Goal: Navigation & Orientation: Find specific page/section

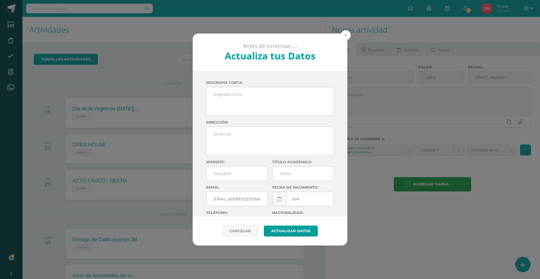
click at [347, 32] on button at bounding box center [346, 35] width 10 height 10
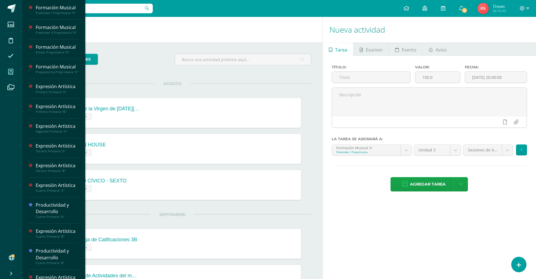
drag, startPoint x: 12, startPoint y: 72, endPoint x: 17, endPoint y: 70, distance: 4.8
click at [12, 72] on icon at bounding box center [10, 72] width 5 height 6
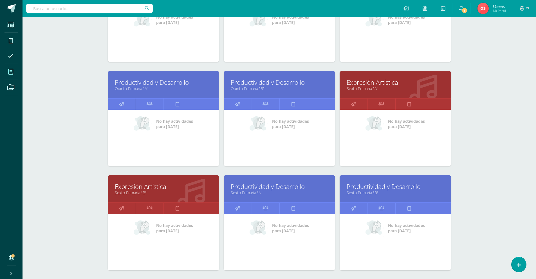
scroll to position [568, 0]
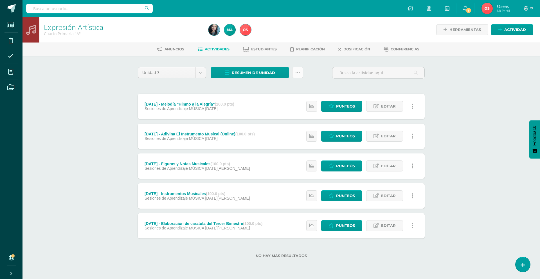
click at [300, 76] on link at bounding box center [297, 72] width 11 height 11
click at [280, 93] on link "Subir actividades en masa" at bounding box center [284, 91] width 62 height 14
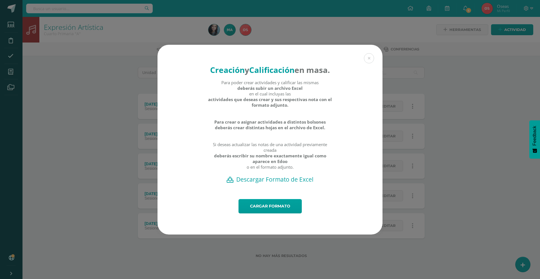
click at [263, 183] on h2 "Descargar Formato de Excel" at bounding box center [270, 179] width 206 height 8
click at [278, 213] on link "Cargar formato" at bounding box center [270, 206] width 63 height 14
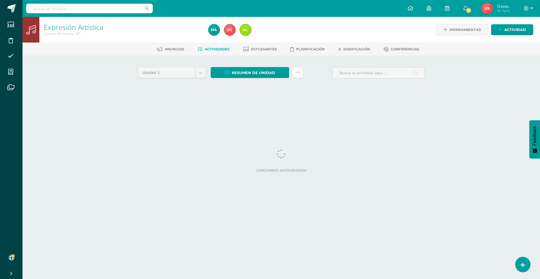
click at [299, 73] on icon at bounding box center [298, 72] width 5 height 5
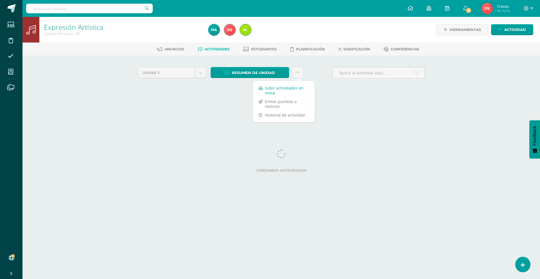
click at [295, 90] on link "Subir actividades en masa" at bounding box center [284, 91] width 62 height 14
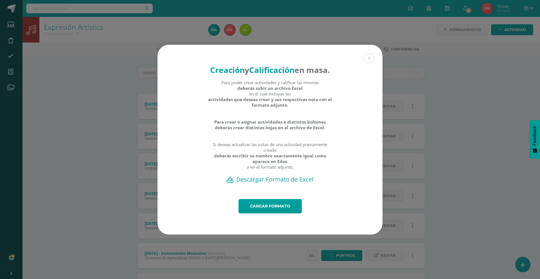
click at [255, 183] on h2 "Descargar Formato de Excel" at bounding box center [270, 179] width 206 height 8
click at [269, 210] on link "Cargar formato" at bounding box center [270, 206] width 63 height 14
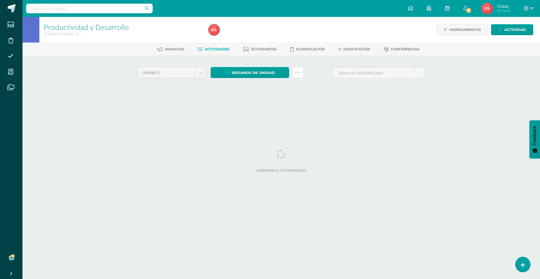
click at [300, 71] on icon at bounding box center [298, 72] width 5 height 5
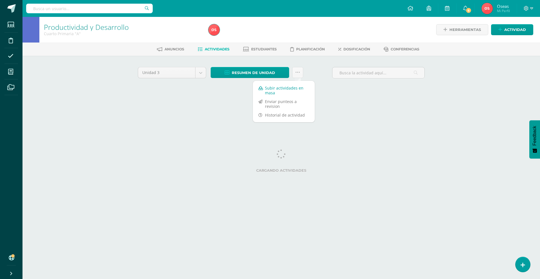
click at [296, 89] on link "Subir actividades en masa" at bounding box center [284, 91] width 62 height 14
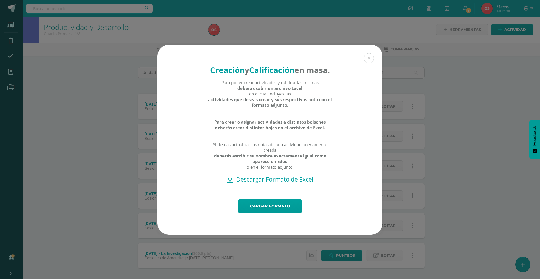
click at [282, 183] on h2 "Descargar Formato de Excel" at bounding box center [270, 179] width 206 height 8
click at [261, 211] on link "Cargar formato" at bounding box center [270, 206] width 63 height 14
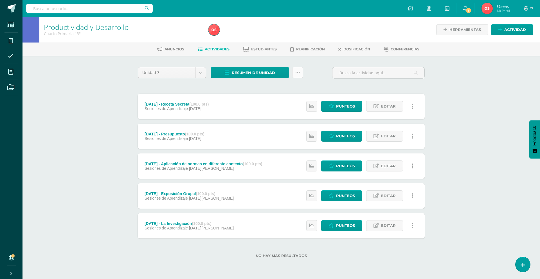
click at [301, 72] on link at bounding box center [297, 72] width 11 height 11
click at [294, 89] on link "Subir actividades en masa" at bounding box center [284, 91] width 62 height 14
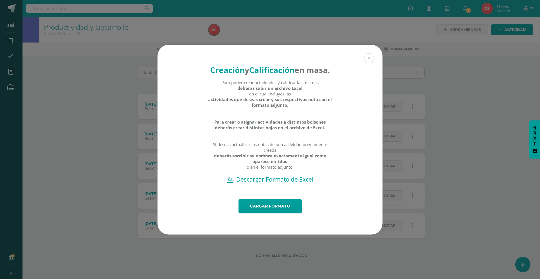
click at [272, 183] on h2 "Descargar Formato de Excel" at bounding box center [270, 179] width 206 height 8
click at [261, 213] on link "Cargar formato" at bounding box center [270, 206] width 63 height 14
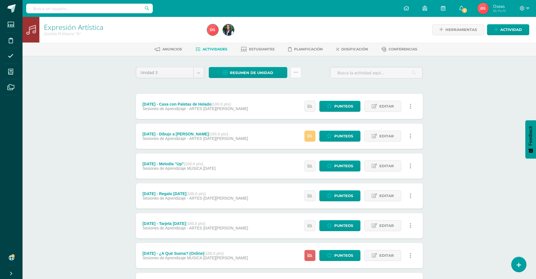
click at [294, 77] on link at bounding box center [296, 72] width 11 height 11
click at [281, 91] on link "Subir actividades en masa" at bounding box center [282, 91] width 62 height 14
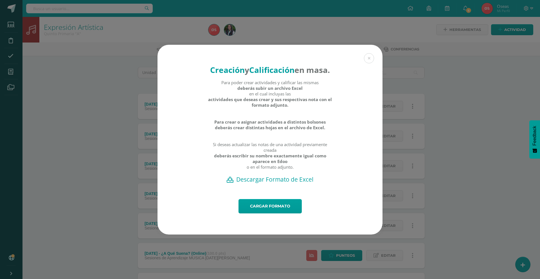
click at [277, 183] on h2 "Descargar Formato de Excel" at bounding box center [270, 179] width 206 height 8
click at [270, 213] on link "Cargar formato" at bounding box center [270, 206] width 63 height 14
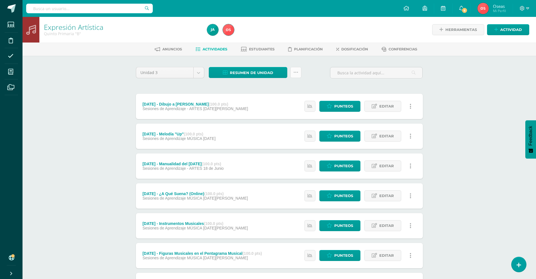
click at [294, 70] on icon at bounding box center [296, 72] width 5 height 5
click at [287, 91] on link "Subir actividades en masa" at bounding box center [282, 91] width 62 height 14
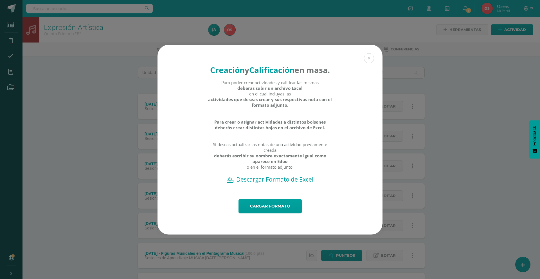
click at [278, 183] on h2 "Descargar Formato de Excel" at bounding box center [270, 179] width 206 height 8
click at [257, 211] on link "Cargar formato" at bounding box center [270, 206] width 63 height 14
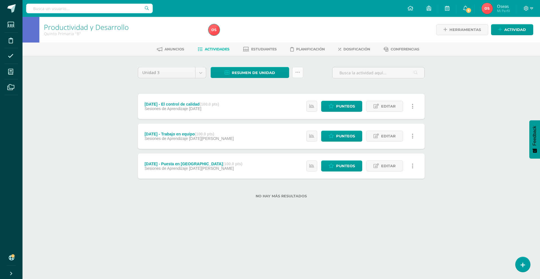
click at [298, 73] on icon at bounding box center [298, 72] width 5 height 5
click at [289, 88] on link "Subir actividades en masa" at bounding box center [284, 91] width 62 height 14
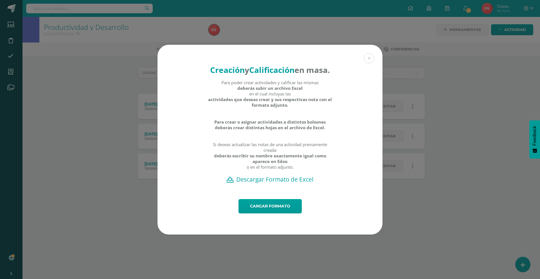
click at [269, 183] on h2 "Descargar Formato de Excel" at bounding box center [270, 179] width 206 height 8
click at [258, 207] on link "Cargar formato" at bounding box center [270, 206] width 63 height 14
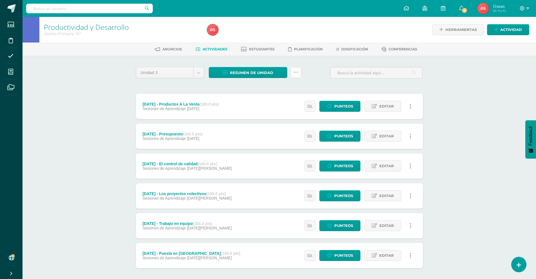
click at [297, 71] on icon at bounding box center [296, 72] width 5 height 5
click at [290, 86] on link "Subir actividades en masa" at bounding box center [282, 91] width 62 height 14
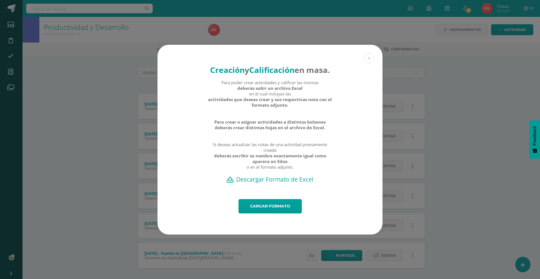
click at [284, 183] on h2 "Descargar Formato de Excel" at bounding box center [270, 179] width 206 height 8
click at [271, 209] on link "Cargar formato" at bounding box center [270, 206] width 63 height 14
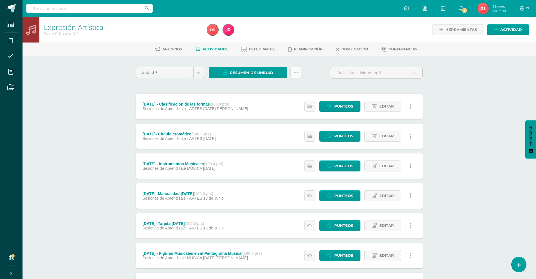
click at [296, 71] on icon at bounding box center [296, 72] width 5 height 5
click at [280, 92] on link "Subir actividades en masa" at bounding box center [282, 91] width 62 height 14
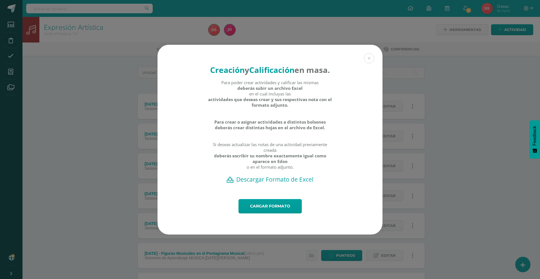
click at [280, 183] on h2 "Descargar Formato de Excel" at bounding box center [270, 179] width 206 height 8
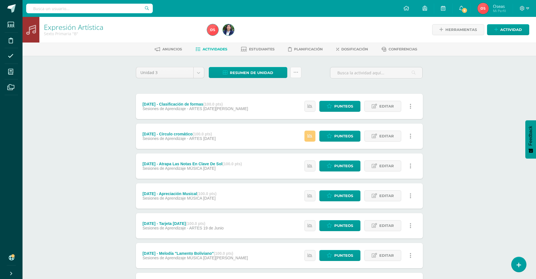
click at [292, 70] on link at bounding box center [296, 72] width 11 height 11
click at [294, 91] on link "Subir actividades en masa" at bounding box center [282, 91] width 62 height 14
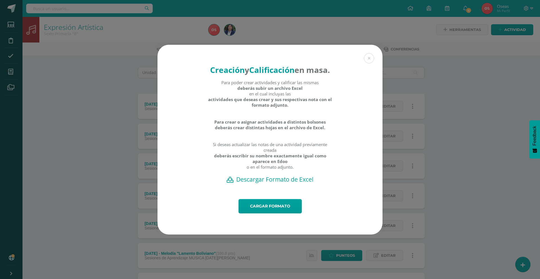
click at [283, 183] on h2 "Descargar Formato de Excel" at bounding box center [270, 179] width 206 height 8
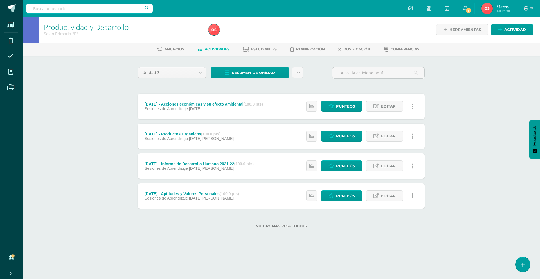
click at [292, 70] on div "Resumen de unidad Descargar como HTML Descargar como PDF Descargar como XLS Sub…" at bounding box center [257, 72] width 93 height 11
click at [299, 72] on icon at bounding box center [298, 72] width 5 height 5
click at [299, 91] on link "Subir actividades en masa" at bounding box center [284, 91] width 62 height 14
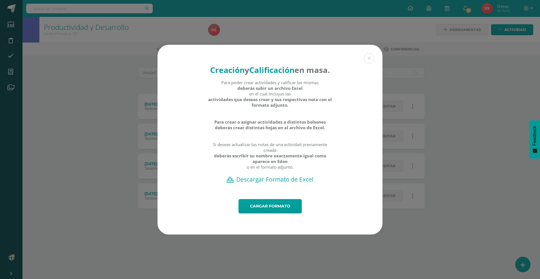
click at [276, 189] on div "Creación y Calificación en masa. Para poder crear actividades y calificar las m…" at bounding box center [270, 122] width 225 height 154
click at [276, 183] on h2 "Descargar Formato de Excel" at bounding box center [270, 179] width 206 height 8
click at [270, 208] on link "Cargar formato" at bounding box center [270, 206] width 63 height 14
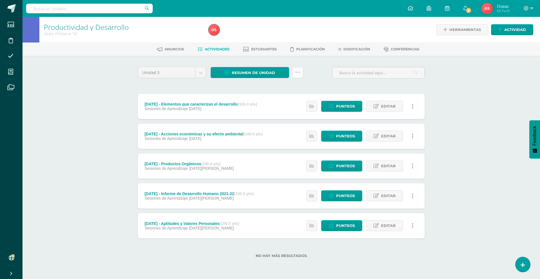
click at [295, 72] on link at bounding box center [297, 72] width 11 height 11
click at [298, 90] on link "Subir actividades en masa" at bounding box center [284, 91] width 62 height 14
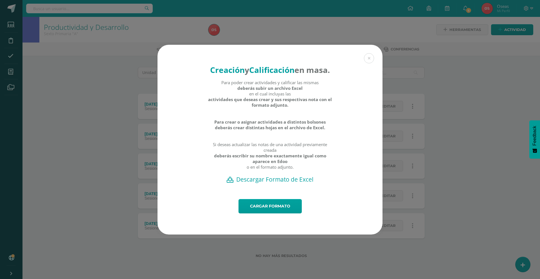
click at [275, 183] on h2 "Descargar Formato de Excel" at bounding box center [270, 179] width 206 height 8
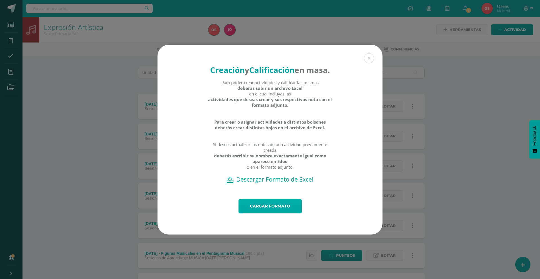
click at [283, 213] on link "Cargar formato" at bounding box center [270, 206] width 63 height 14
click at [260, 209] on link "Cargar formato" at bounding box center [270, 206] width 63 height 14
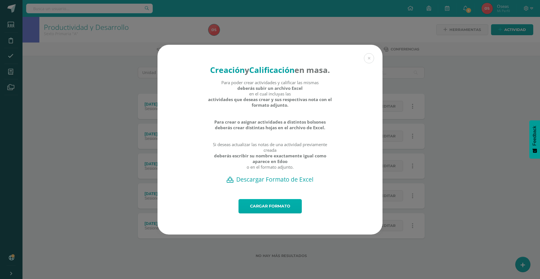
click at [258, 213] on link "Cargar formato" at bounding box center [270, 206] width 63 height 14
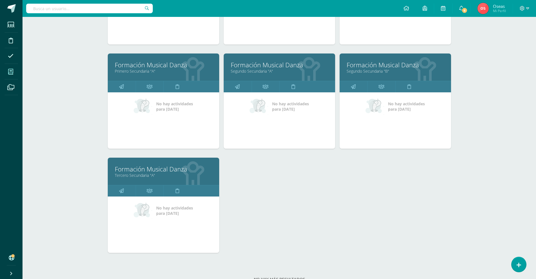
scroll to position [793, 0]
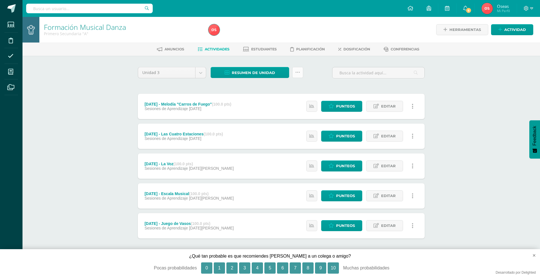
click at [301, 70] on link at bounding box center [297, 72] width 11 height 11
click at [281, 89] on link "Subir actividades en masa" at bounding box center [284, 91] width 62 height 14
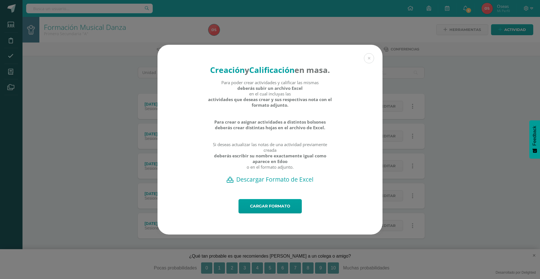
click at [283, 183] on h2 "Descargar Formato de Excel" at bounding box center [270, 179] width 206 height 8
click at [280, 210] on link "Cargar formato" at bounding box center [270, 206] width 63 height 14
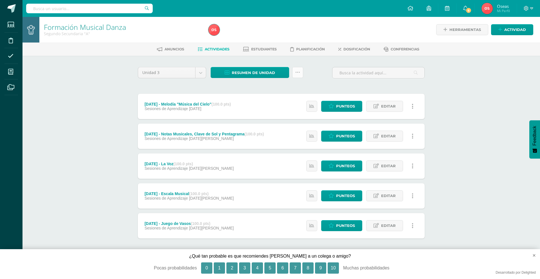
drag, startPoint x: 295, startPoint y: 70, endPoint x: 295, endPoint y: 73, distance: 3.4
click at [295, 70] on link at bounding box center [297, 72] width 11 height 11
click at [282, 89] on link "Subir actividades en masa" at bounding box center [284, 91] width 62 height 14
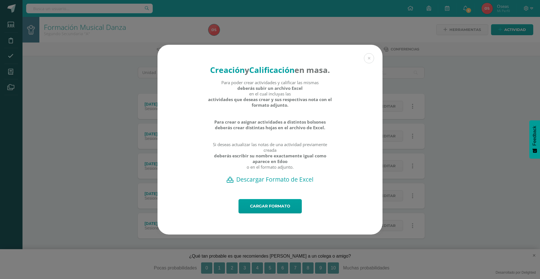
click at [280, 183] on h2 "Descargar Formato de Excel" at bounding box center [270, 179] width 206 height 8
click at [265, 209] on link "Cargar formato" at bounding box center [270, 206] width 63 height 14
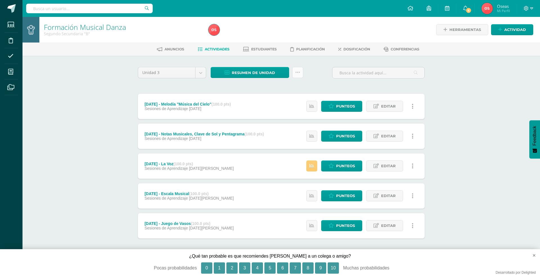
click at [298, 71] on icon at bounding box center [298, 72] width 5 height 5
click at [286, 87] on link "Subir actividades en masa" at bounding box center [284, 91] width 62 height 14
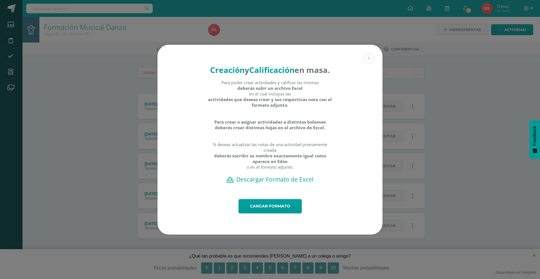
click at [285, 183] on h2 "Descargar Formato de Excel" at bounding box center [270, 179] width 206 height 8
click at [258, 213] on link "Cargar formato" at bounding box center [270, 206] width 63 height 14
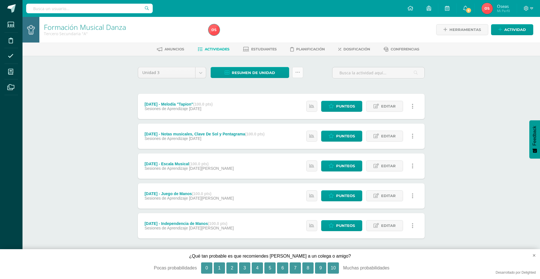
click at [298, 75] on link at bounding box center [297, 72] width 11 height 11
click at [289, 90] on link "Subir actividades en masa" at bounding box center [284, 91] width 62 height 14
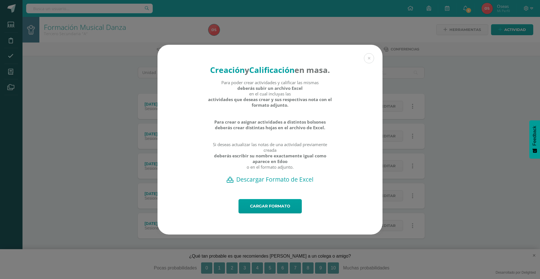
click at [288, 182] on h2 "Descargar Formato de Excel" at bounding box center [270, 179] width 206 height 8
click at [281, 209] on link "Cargar formato" at bounding box center [270, 206] width 63 height 14
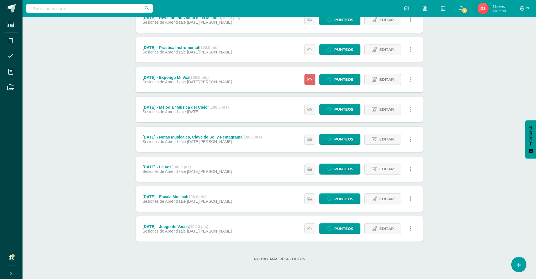
scroll to position [2, 0]
